Goal: Information Seeking & Learning: Learn about a topic

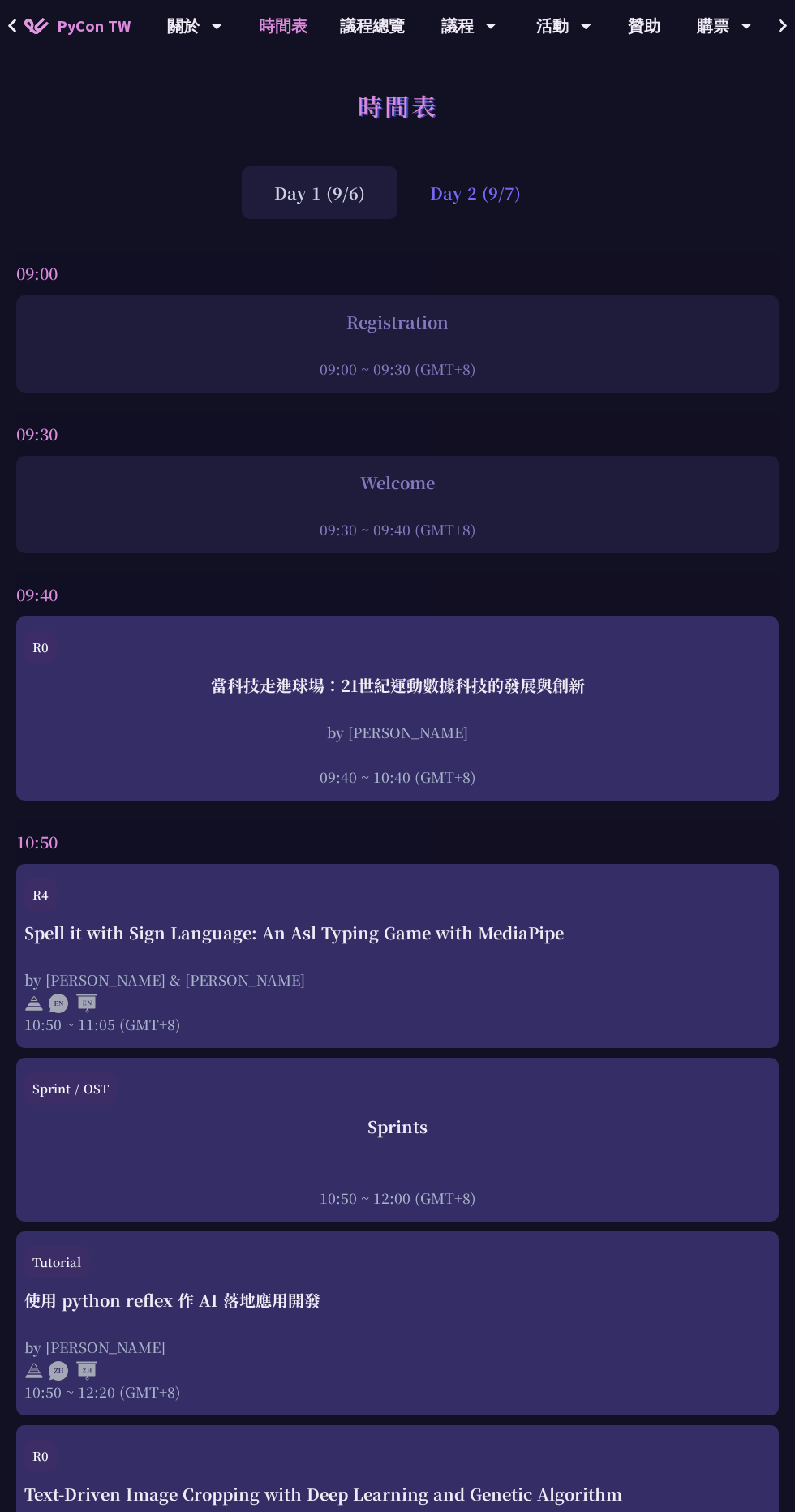
click at [490, 209] on div "Day 2 (9/7)" at bounding box center [475, 192] width 156 height 53
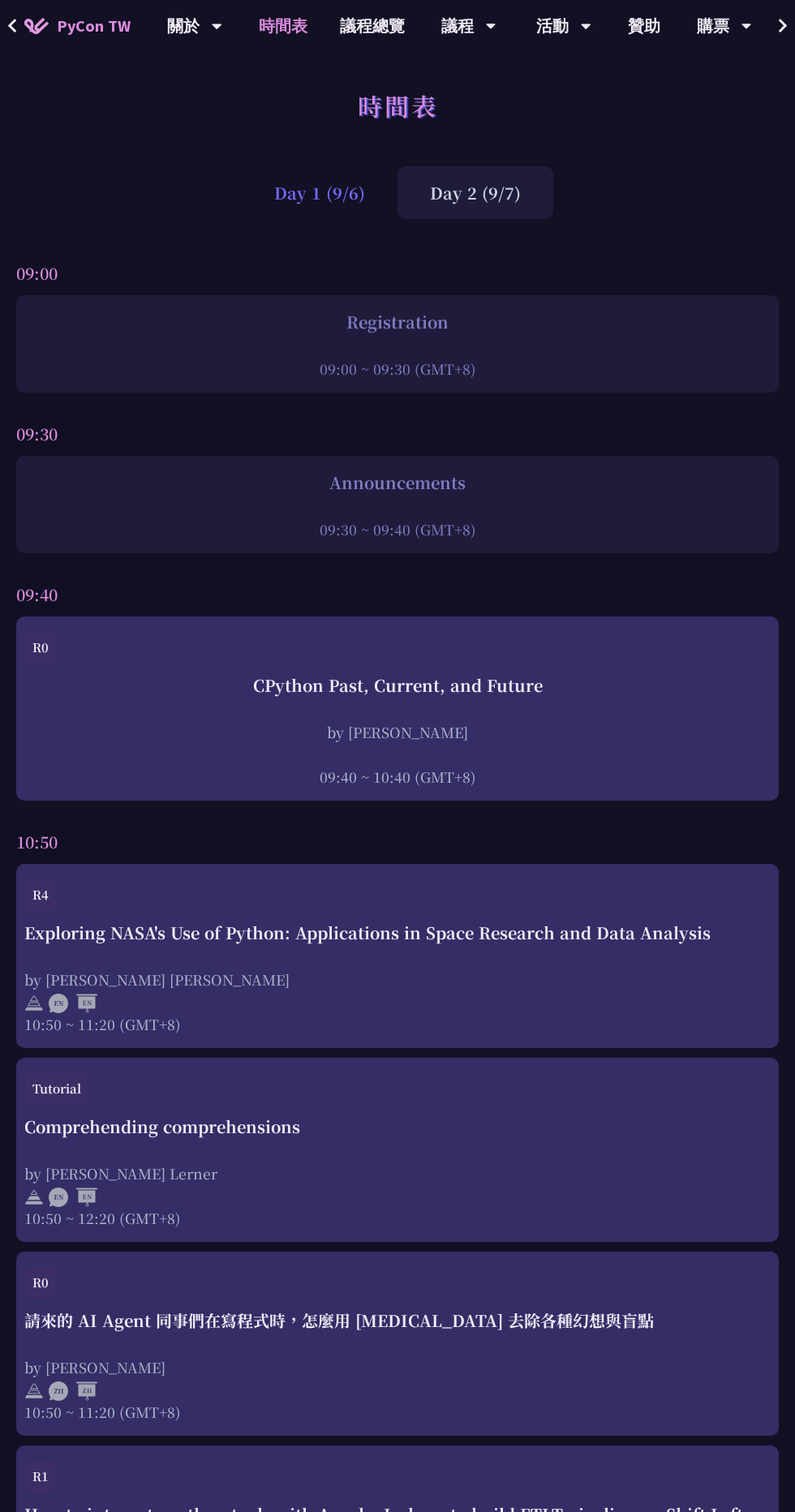
click at [331, 171] on div "Day 1 (9/6)" at bounding box center [320, 192] width 156 height 53
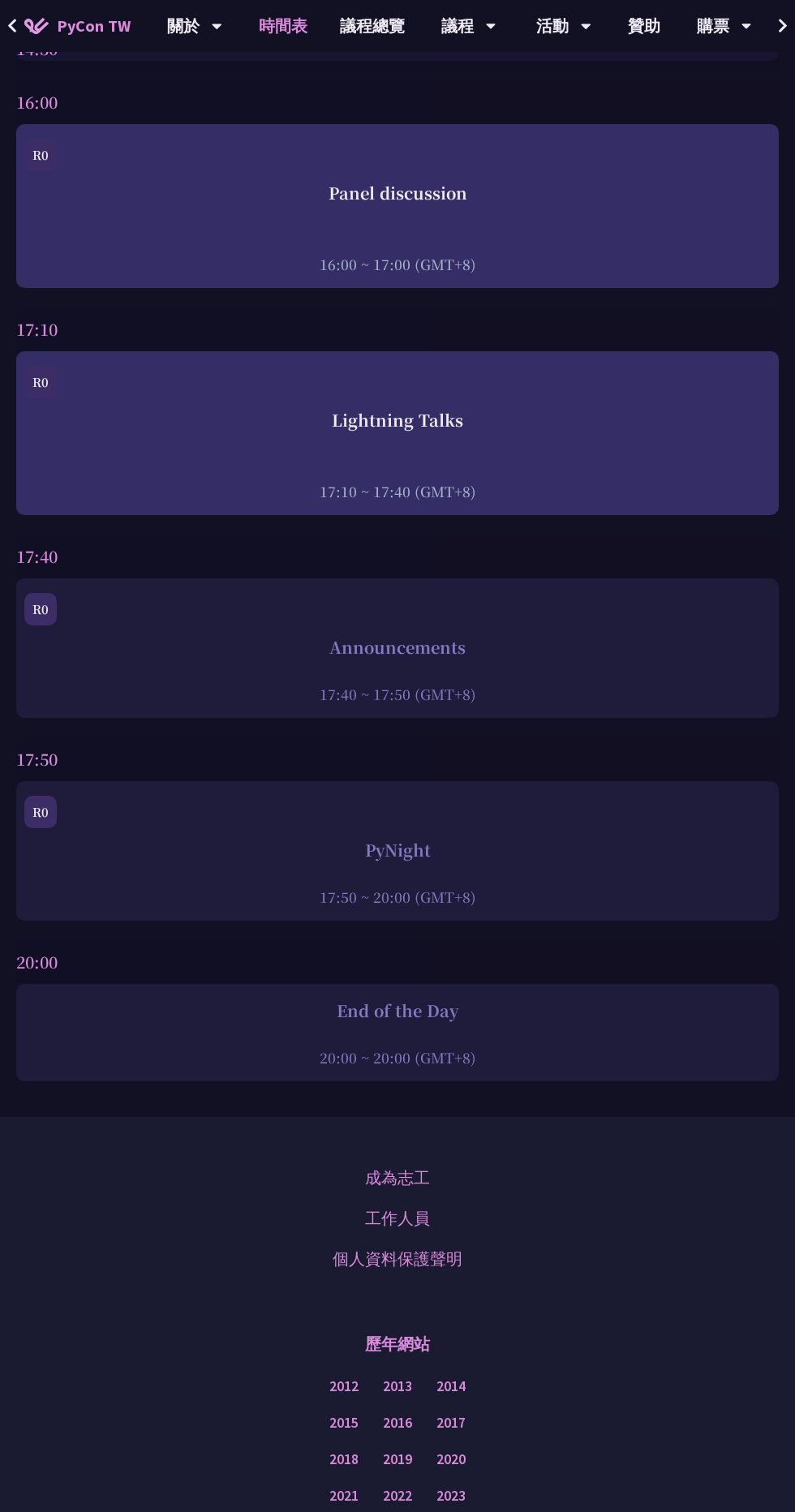
scroll to position [5945, 0]
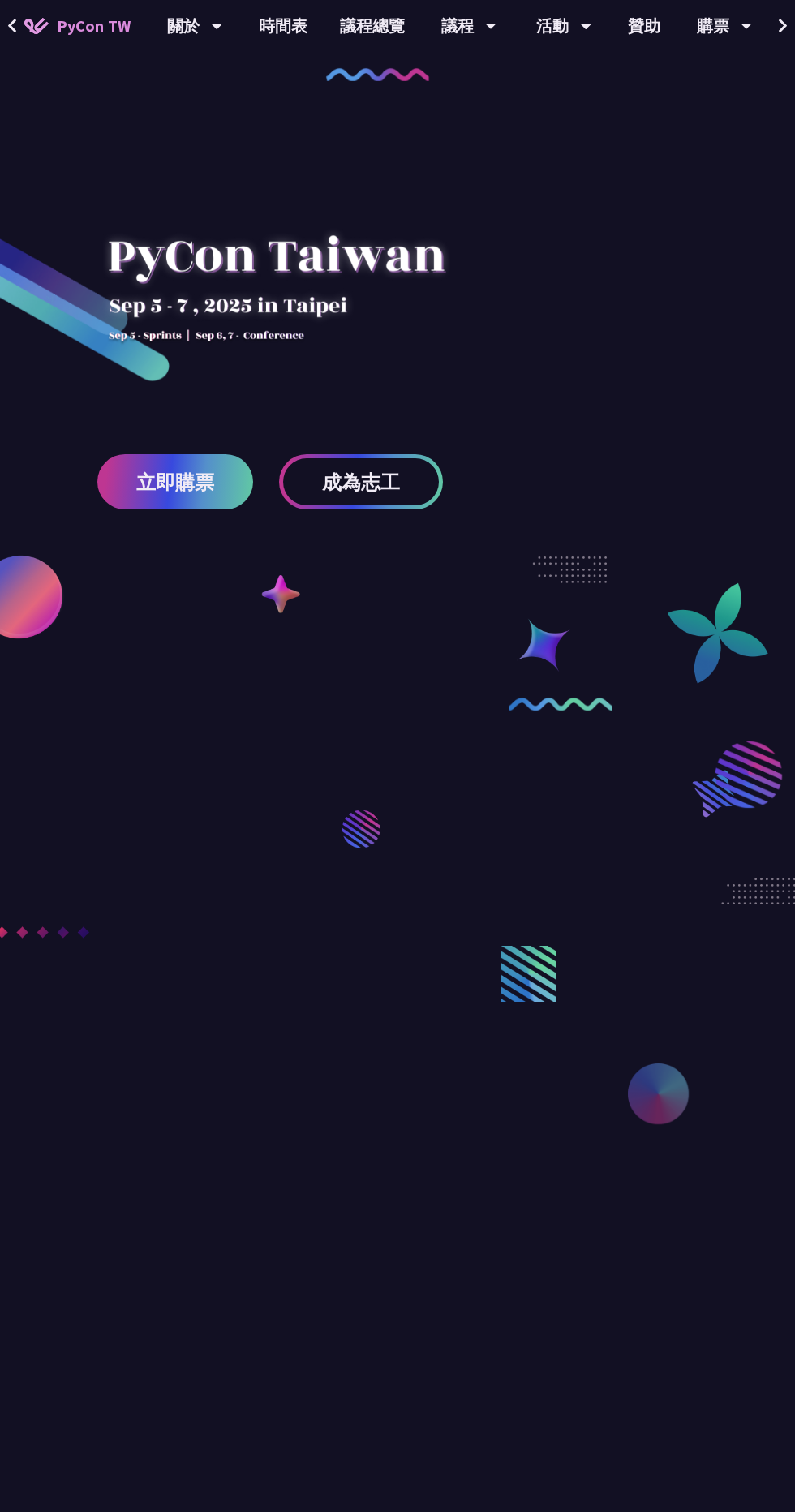
click at [788, 34] on button at bounding box center [782, 26] width 24 height 52
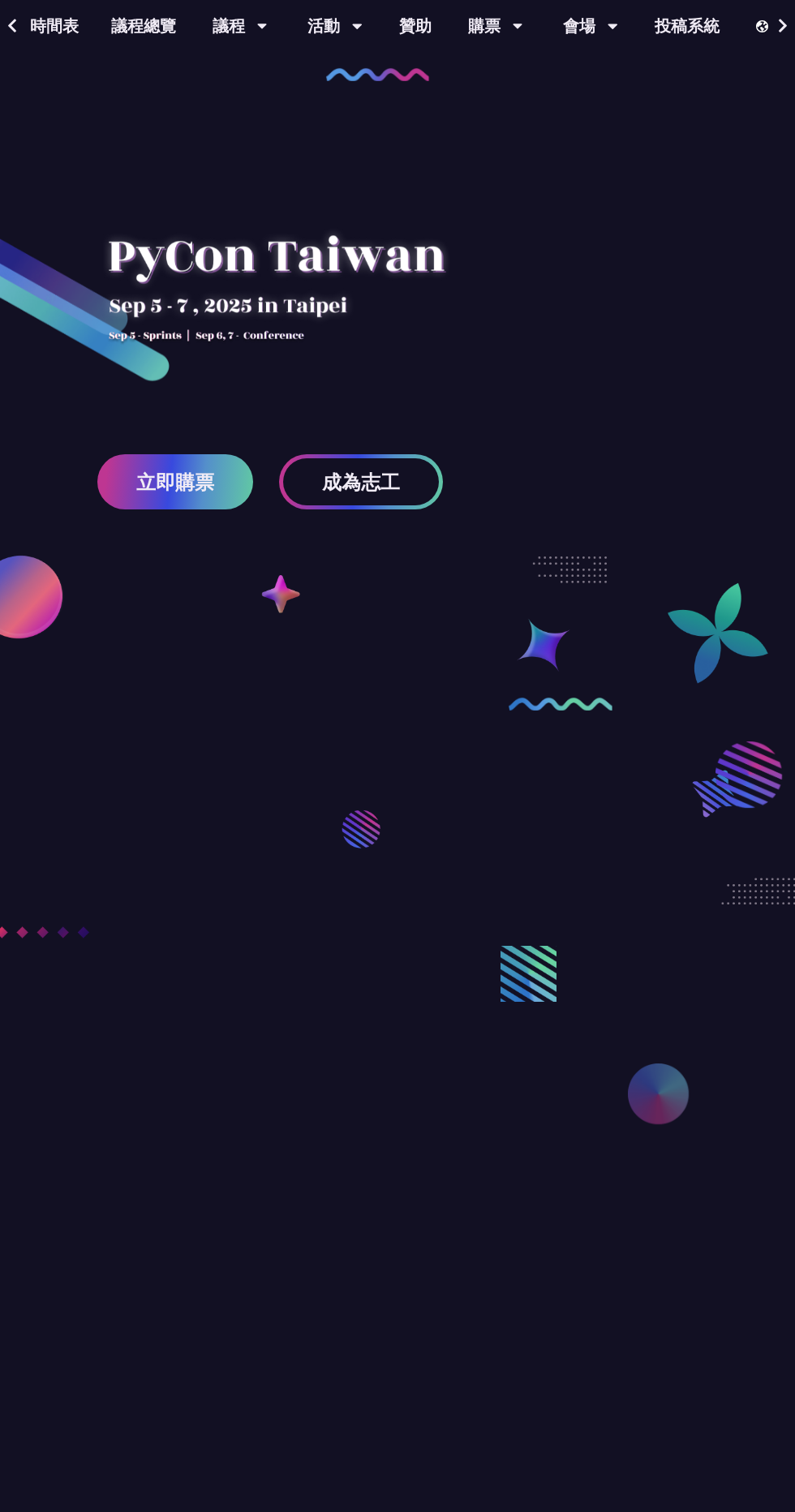
scroll to position [0, 258]
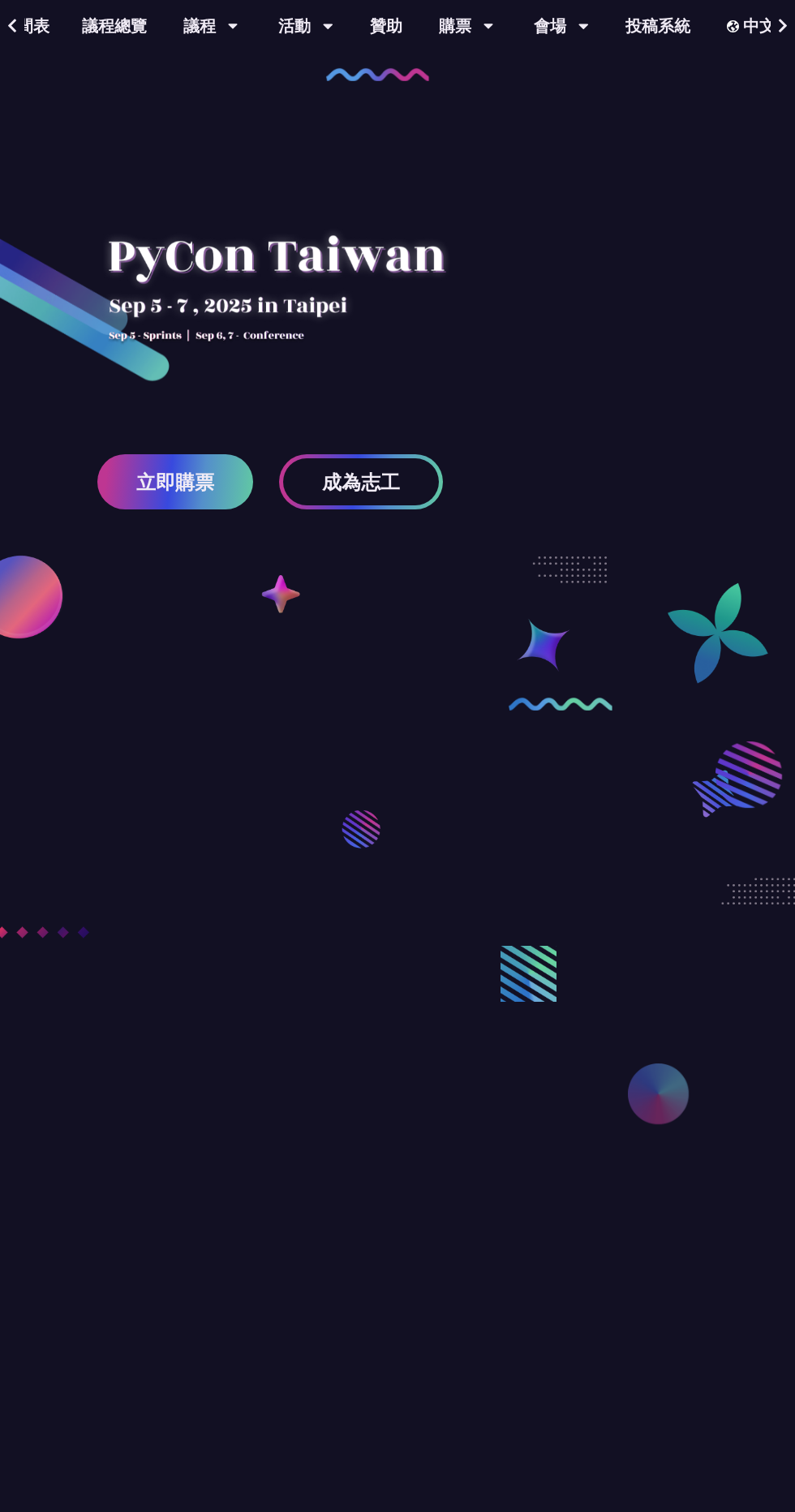
click at [787, 43] on button at bounding box center [782, 26] width 24 height 52
click at [551, 34] on div "會場" at bounding box center [561, 26] width 55 height 52
click at [294, 33] on div "活動" at bounding box center [305, 26] width 55 height 52
click at [270, 228] on link "徵才資訊" at bounding box center [305, 214] width 156 height 38
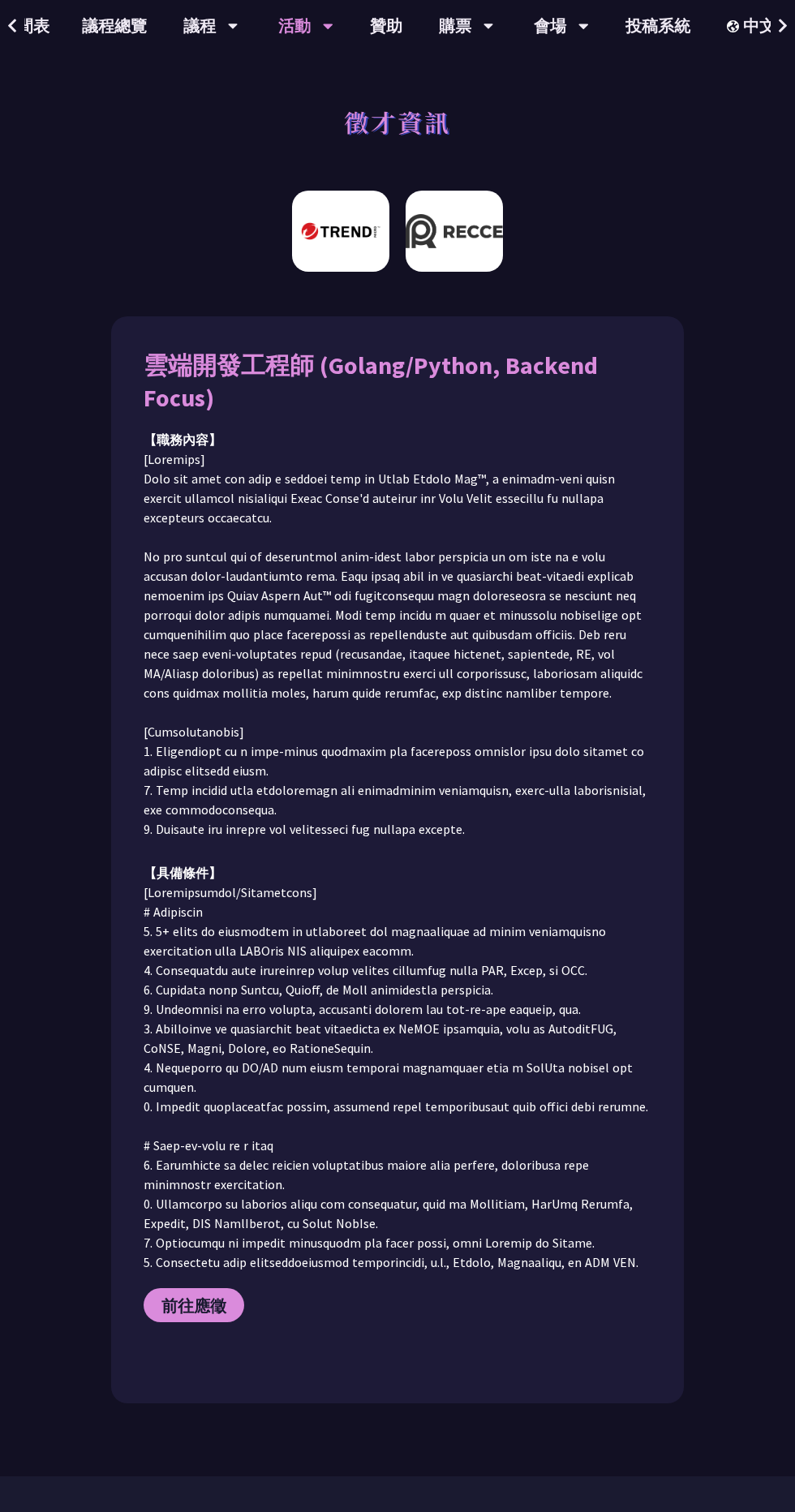
click at [454, 243] on img at bounding box center [454, 230] width 98 height 81
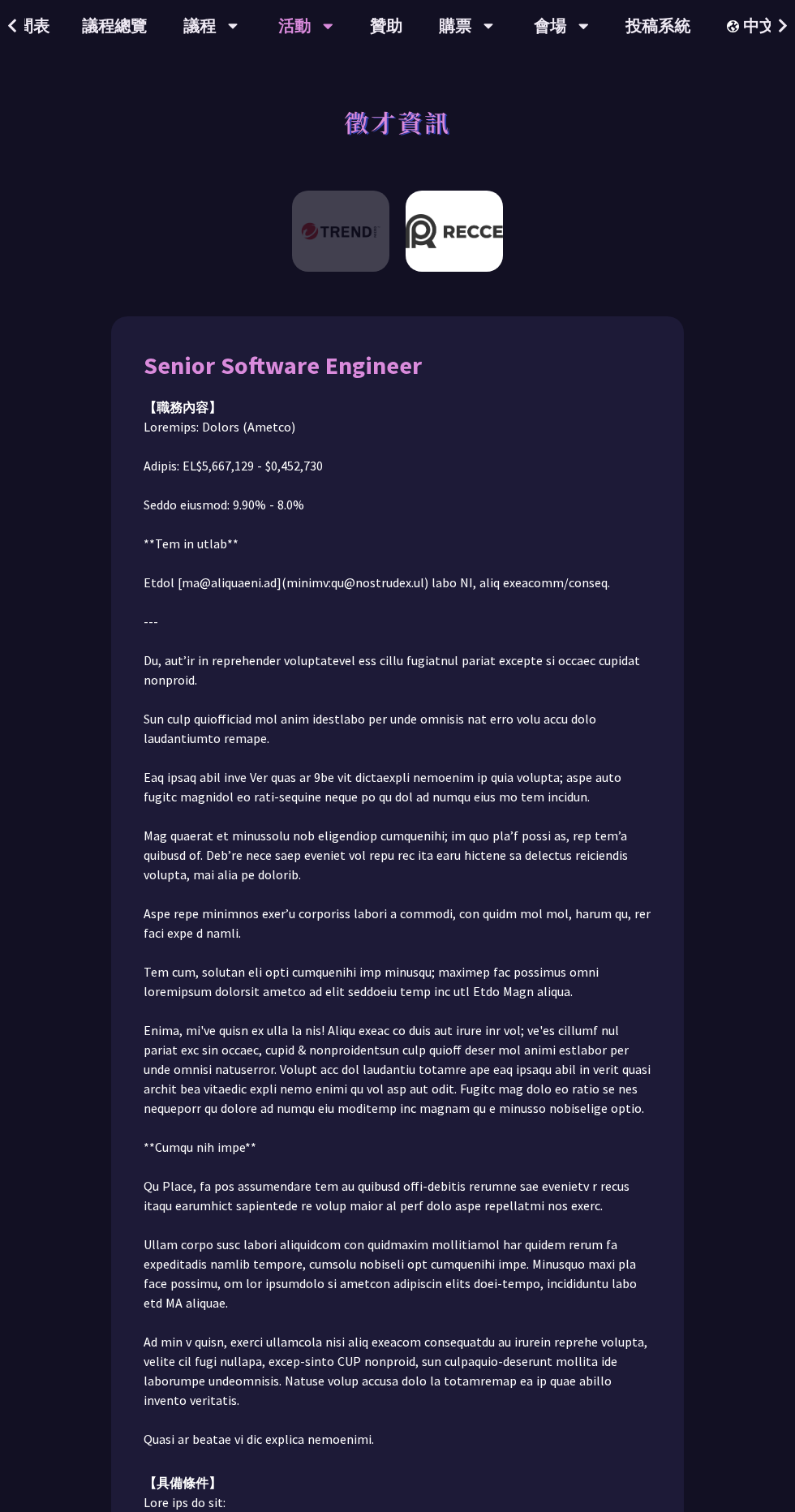
click at [300, 34] on div "活動" at bounding box center [305, 26] width 55 height 52
click at [321, 173] on link "開放空間" at bounding box center [305, 168] width 156 height 38
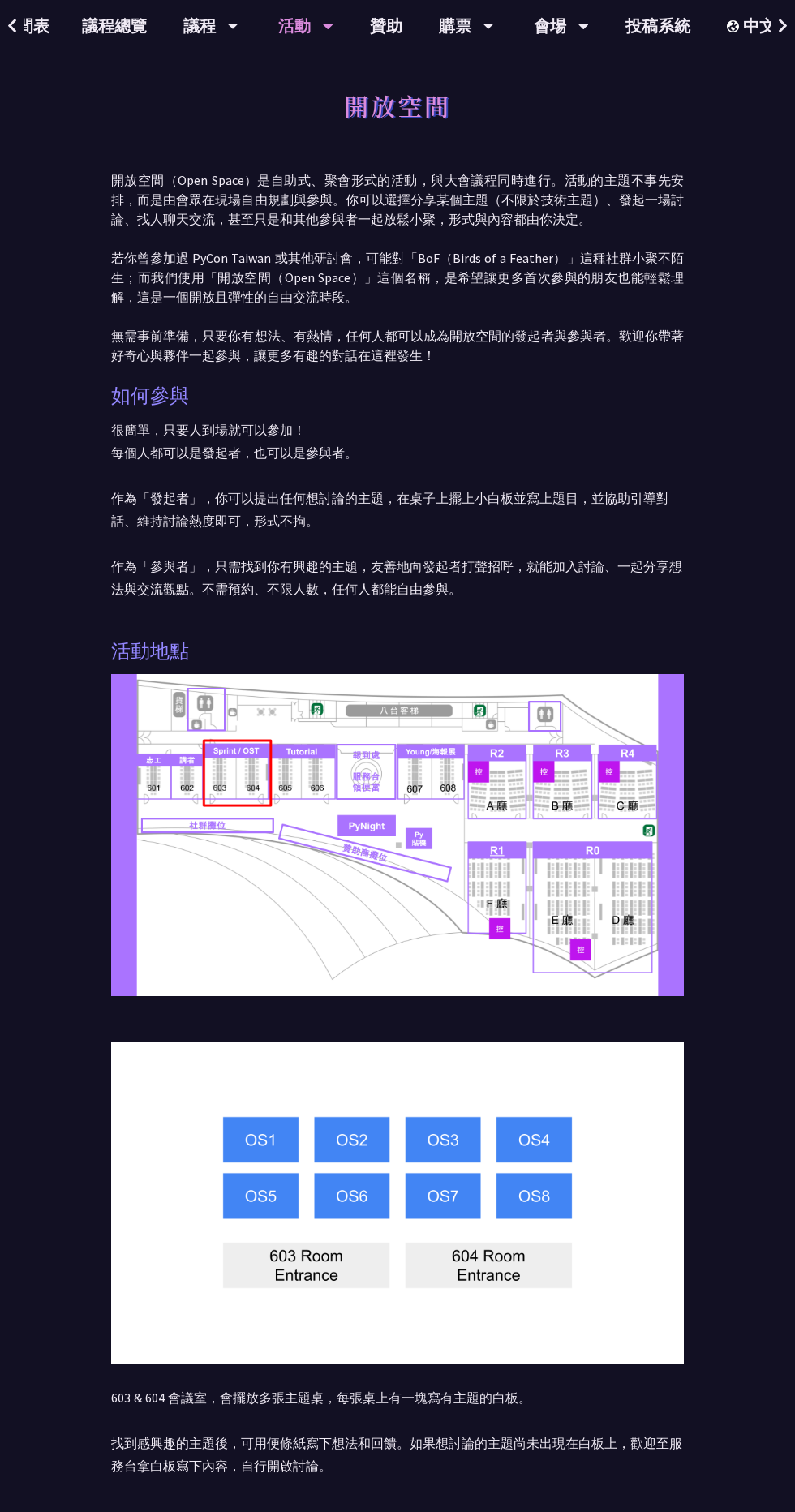
click at [323, 26] on icon at bounding box center [328, 27] width 10 height 6
click at [291, 43] on div "活動" at bounding box center [305, 26] width 55 height 52
click at [307, 27] on div "活動" at bounding box center [305, 26] width 55 height 52
click at [184, 32] on div "議程" at bounding box center [211, 26] width 55 height 52
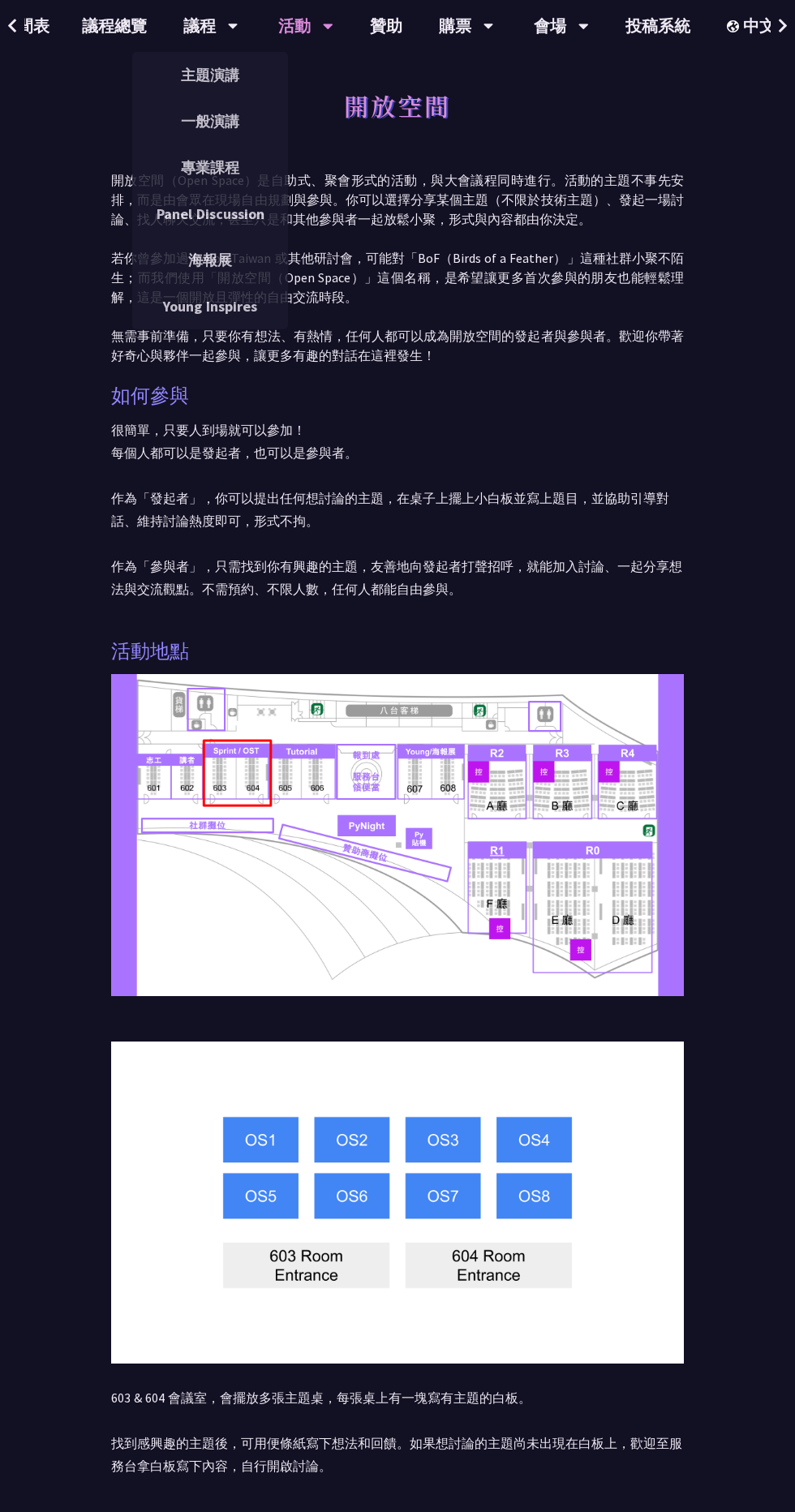
click at [282, 26] on div "活動" at bounding box center [305, 26] width 55 height 52
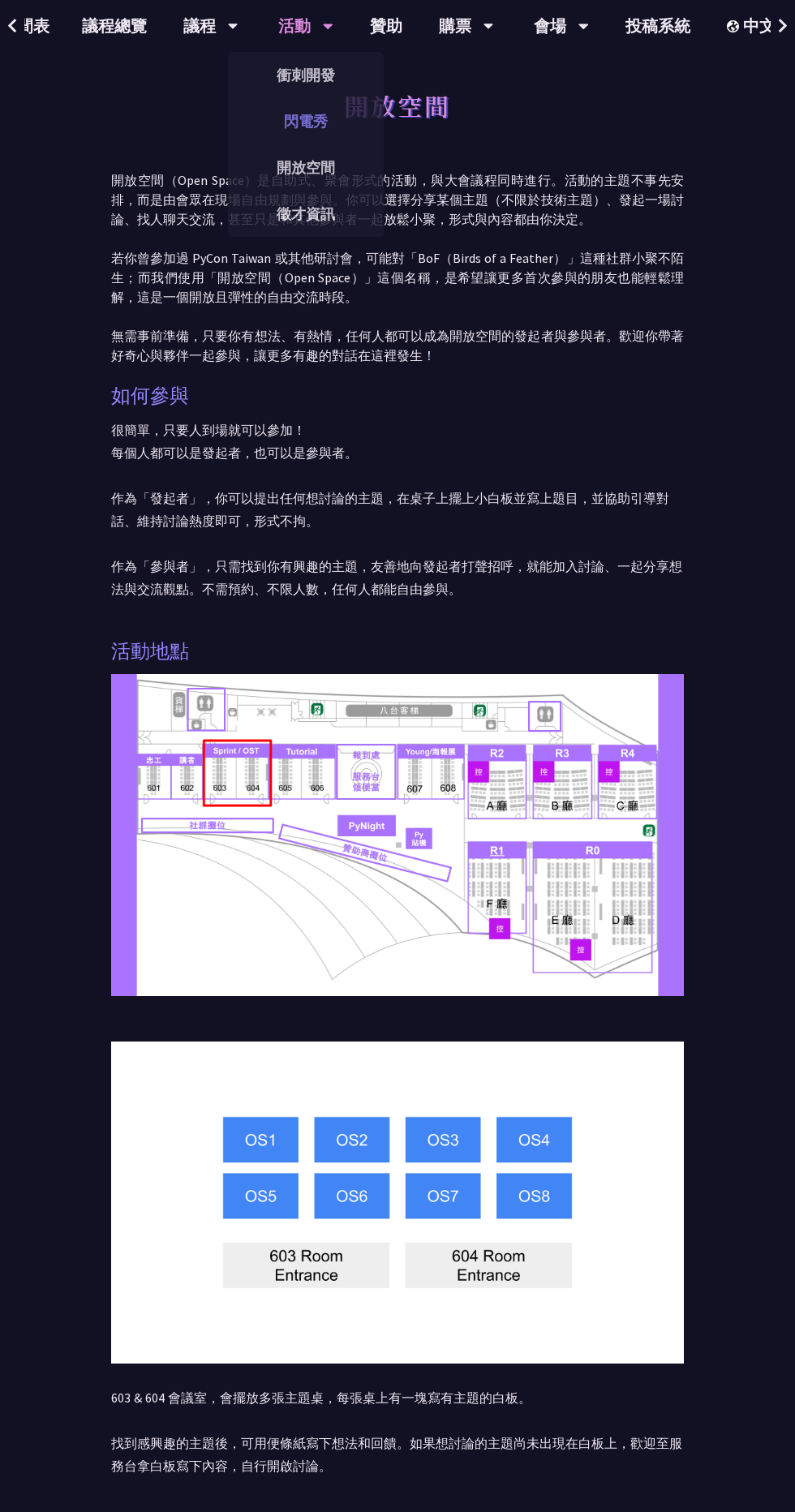
click at [264, 129] on link "閃電秀" at bounding box center [305, 121] width 156 height 38
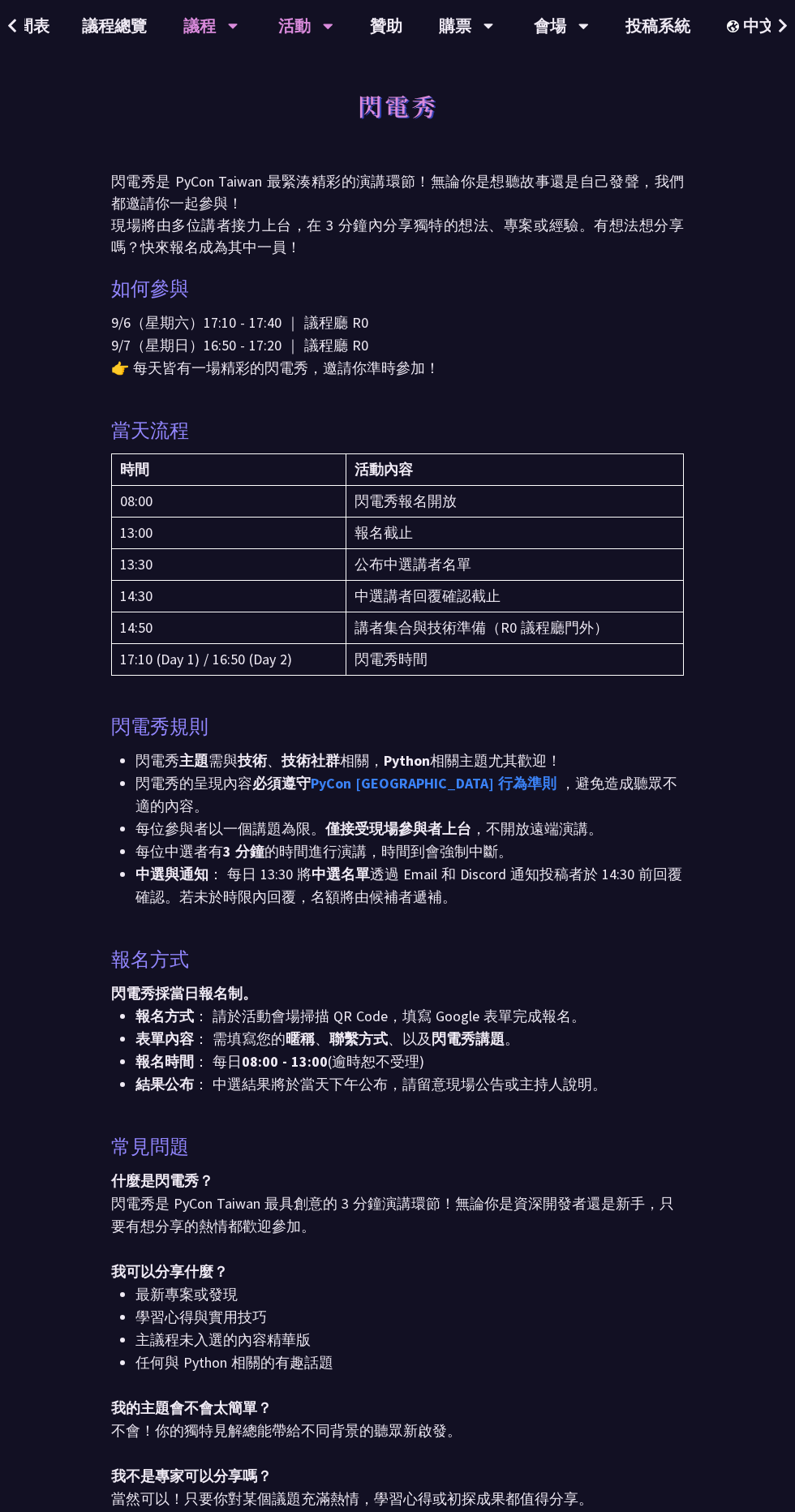
click at [188, 27] on div "議程" at bounding box center [211, 26] width 55 height 52
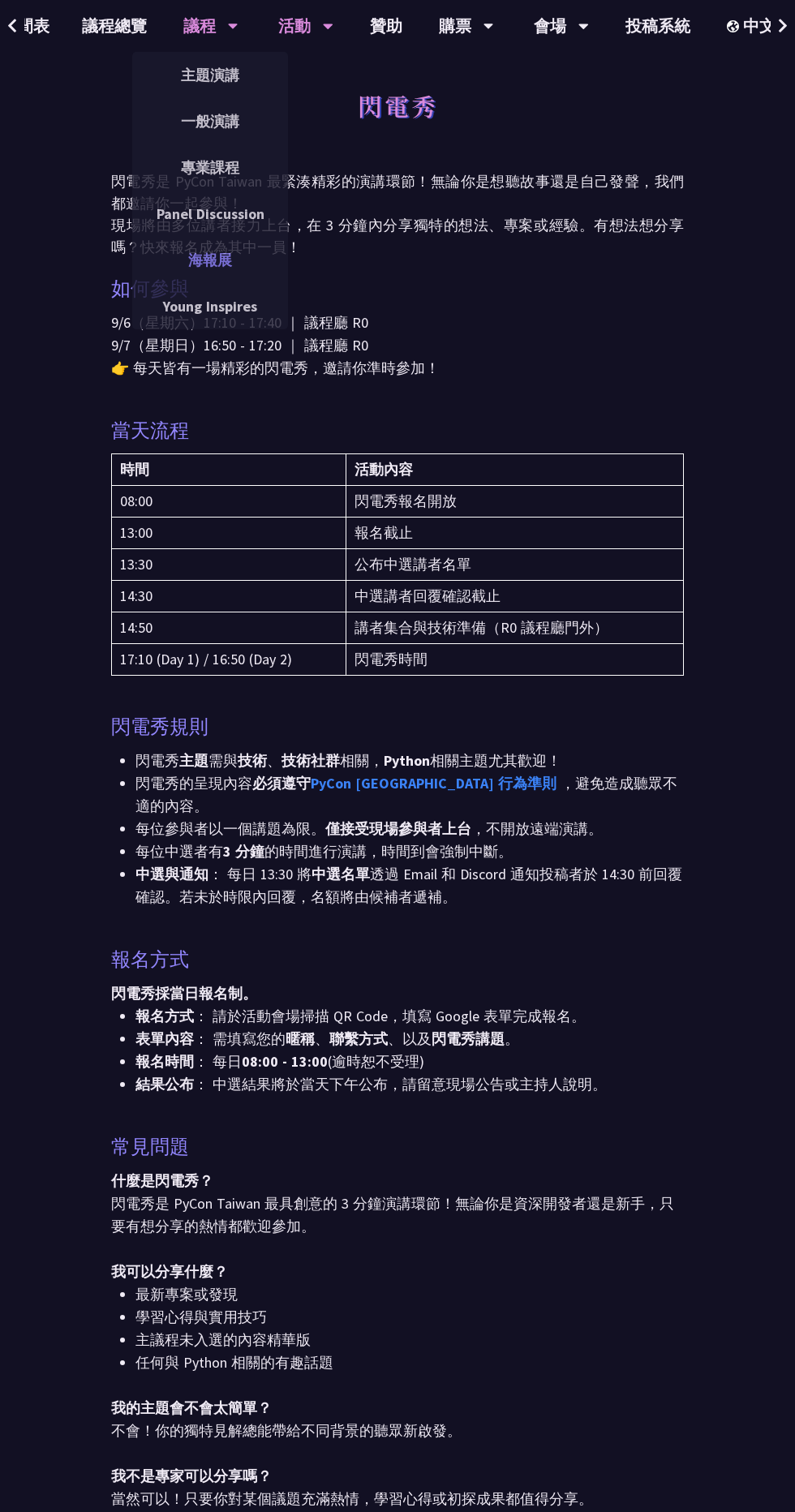
click at [156, 261] on link "海報展" at bounding box center [209, 260] width 156 height 38
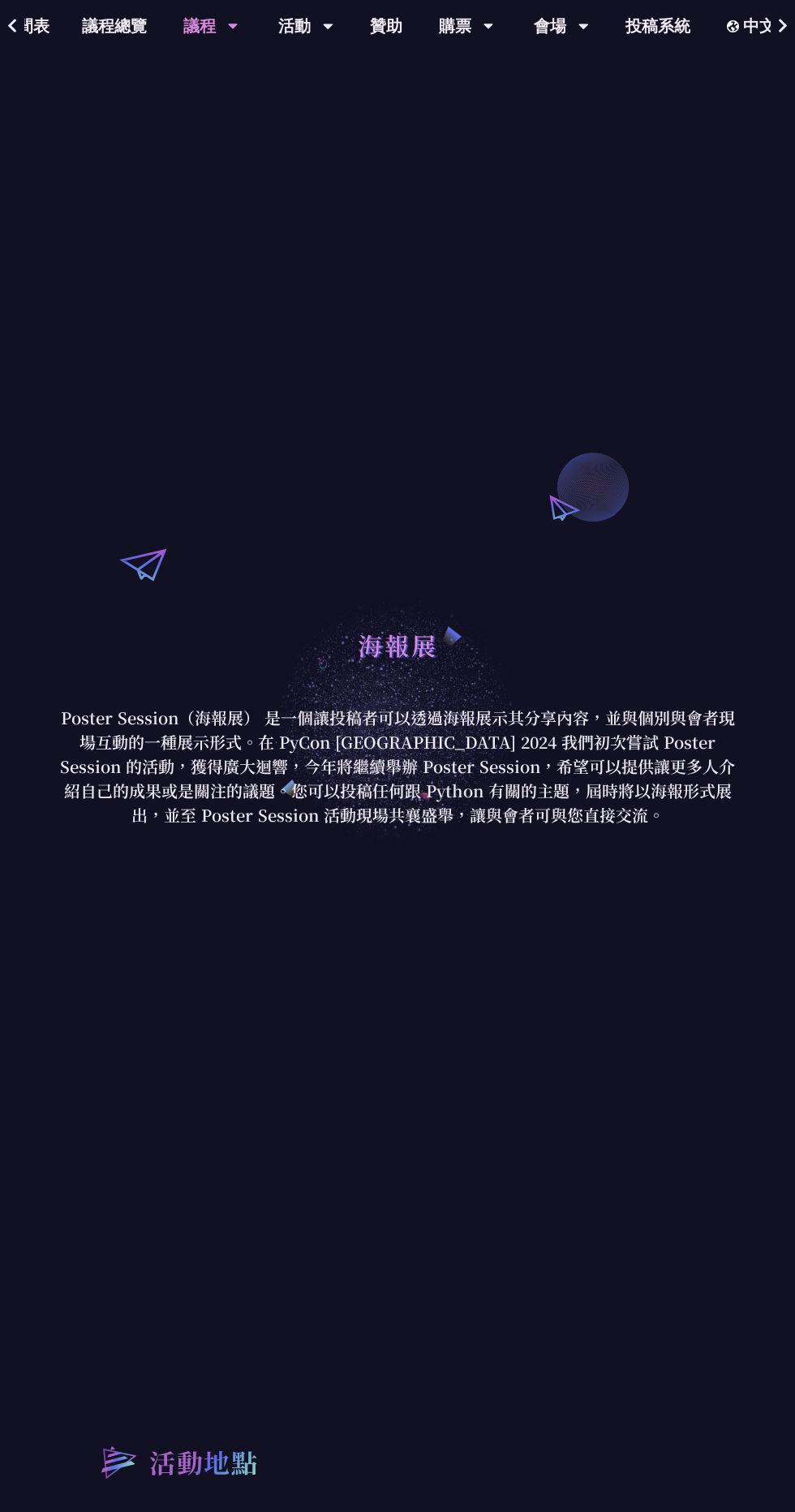
click at [184, 32] on div "議程" at bounding box center [211, 26] width 55 height 52
click at [188, 38] on div "議程" at bounding box center [211, 26] width 55 height 52
click at [94, 30] on link "議程總覽" at bounding box center [114, 26] width 98 height 52
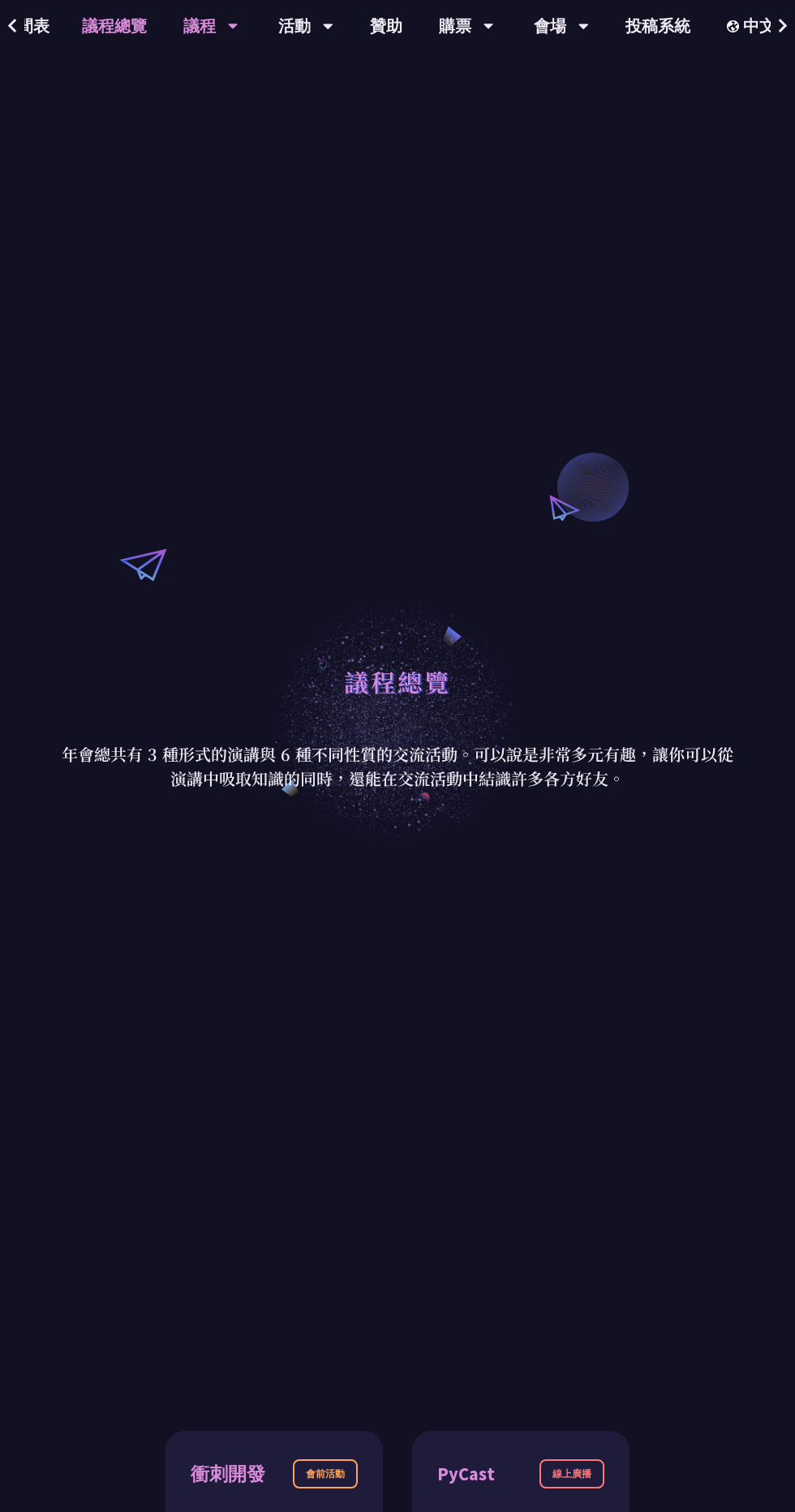
click at [171, 30] on div "議程 主題演講 一般演講 專業課程 Panel Discussion 海報展 Young Inspires" at bounding box center [210, 26] width 96 height 52
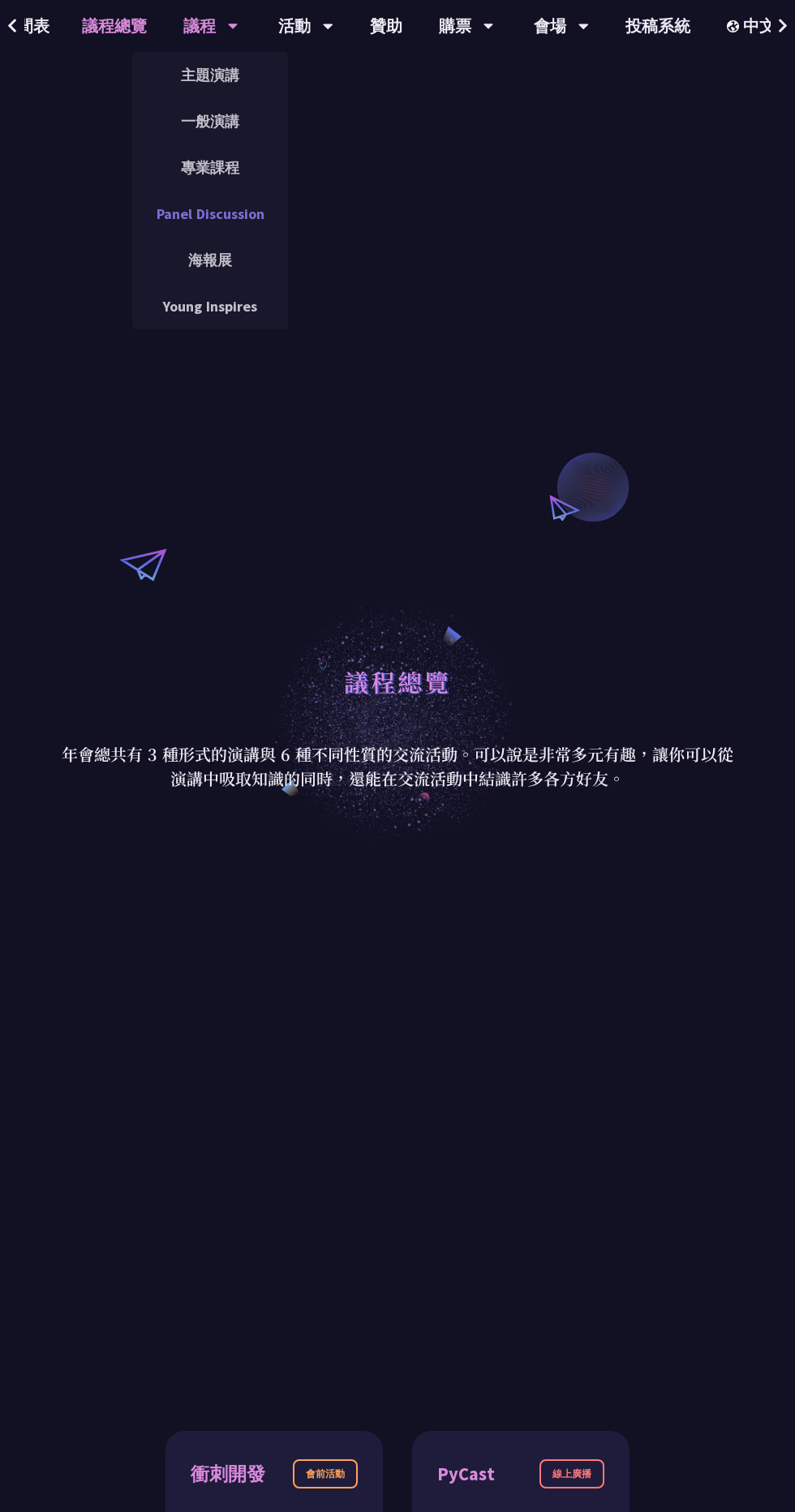
click at [164, 205] on link "Panel Discussion" at bounding box center [209, 214] width 156 height 38
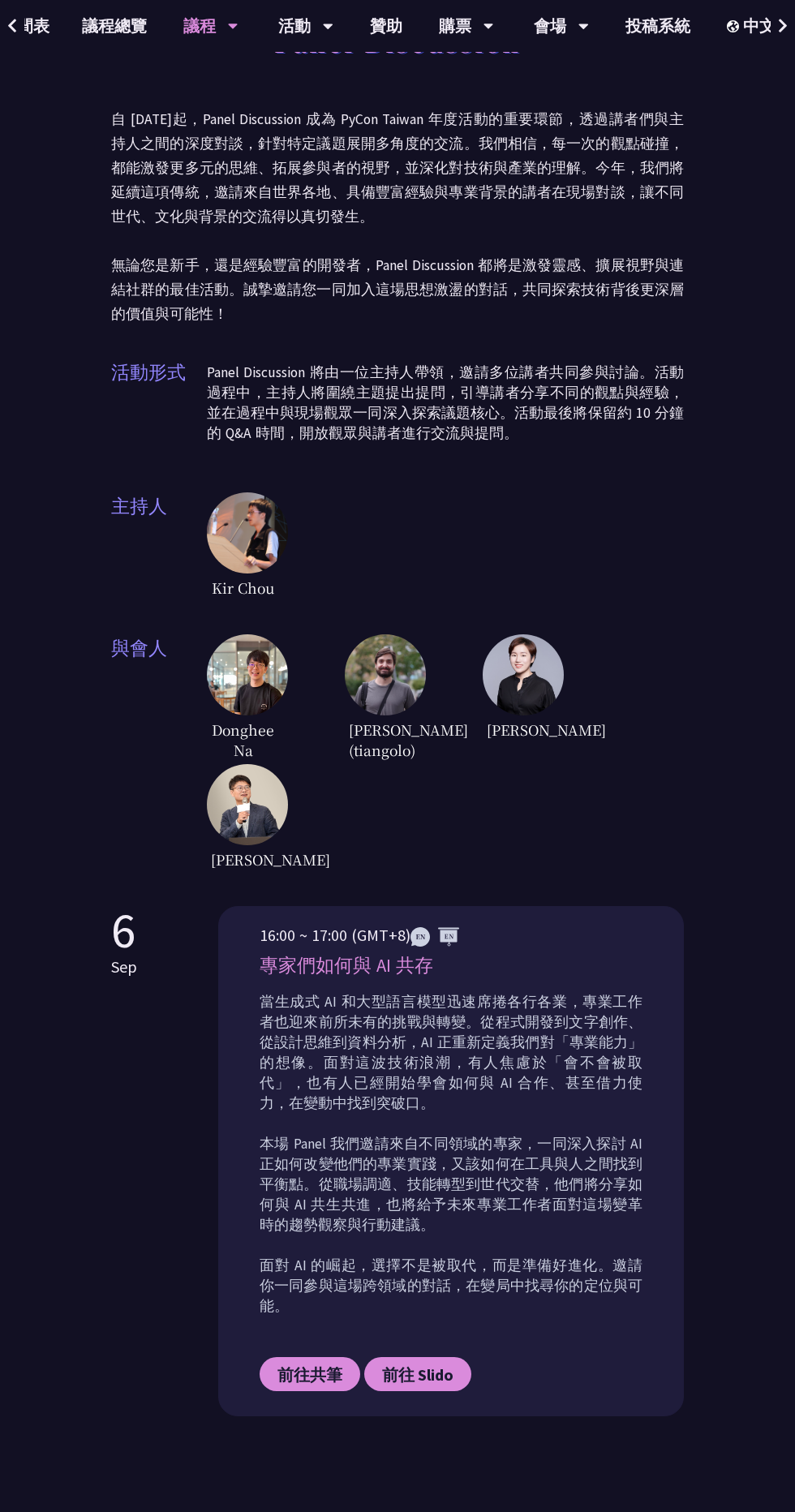
scroll to position [65, 0]
click at [426, 1130] on p "當生成式 AI 和大型語言模型迅速席捲各行各業，專業工作者也迎來前所未有的挑戰與轉變。從程式開發到文字創作、從設計思維到資料分析，AI 正重新定義我們對「專業…" at bounding box center [450, 1152] width 383 height 325
click at [293, 1363] on span "前往共筆" at bounding box center [309, 1373] width 65 height 20
